Goal: Book appointment/travel/reservation

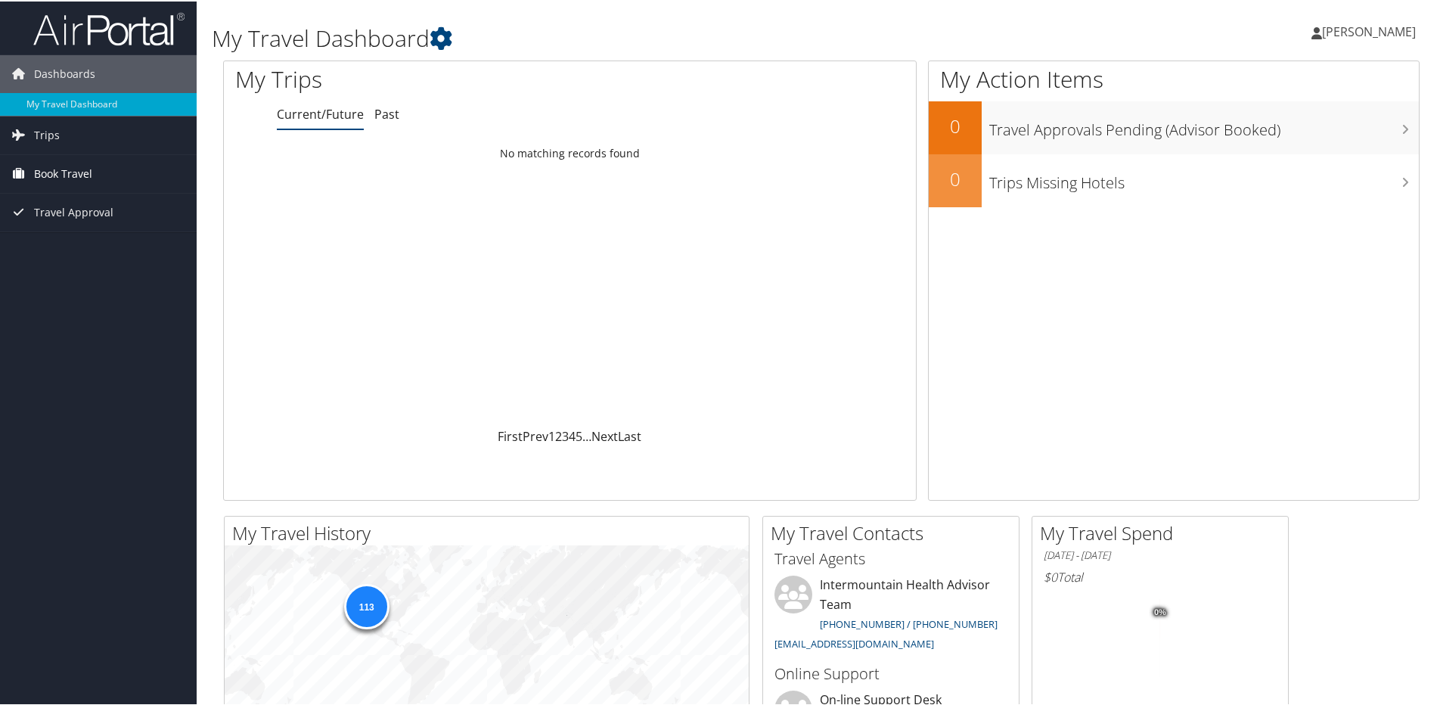
click at [78, 169] on span "Book Travel" at bounding box center [63, 173] width 58 height 38
click at [85, 243] on link "Book/Manage Online Trips" at bounding box center [98, 248] width 197 height 23
